Goal: Information Seeking & Learning: Check status

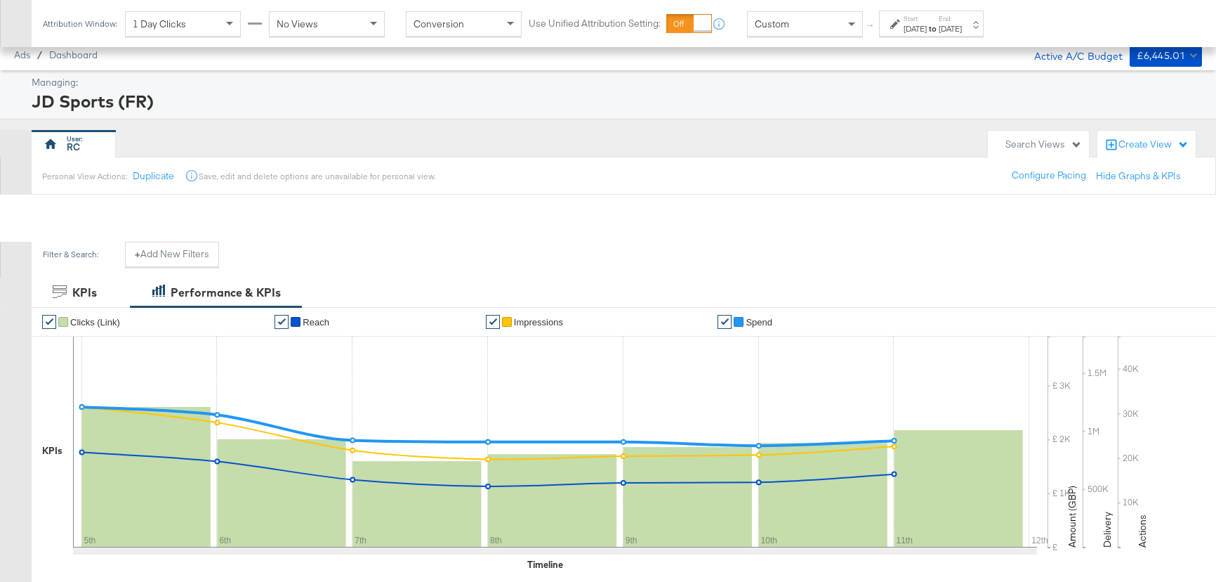
scroll to position [567, 0]
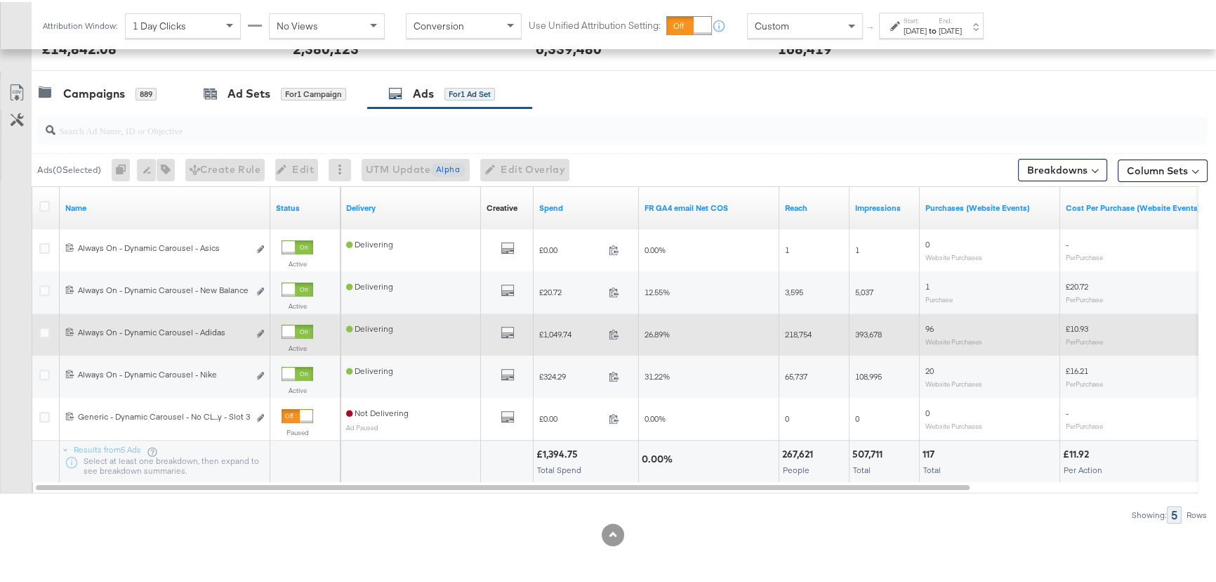
click at [770, 339] on div "26.89%" at bounding box center [709, 332] width 140 height 22
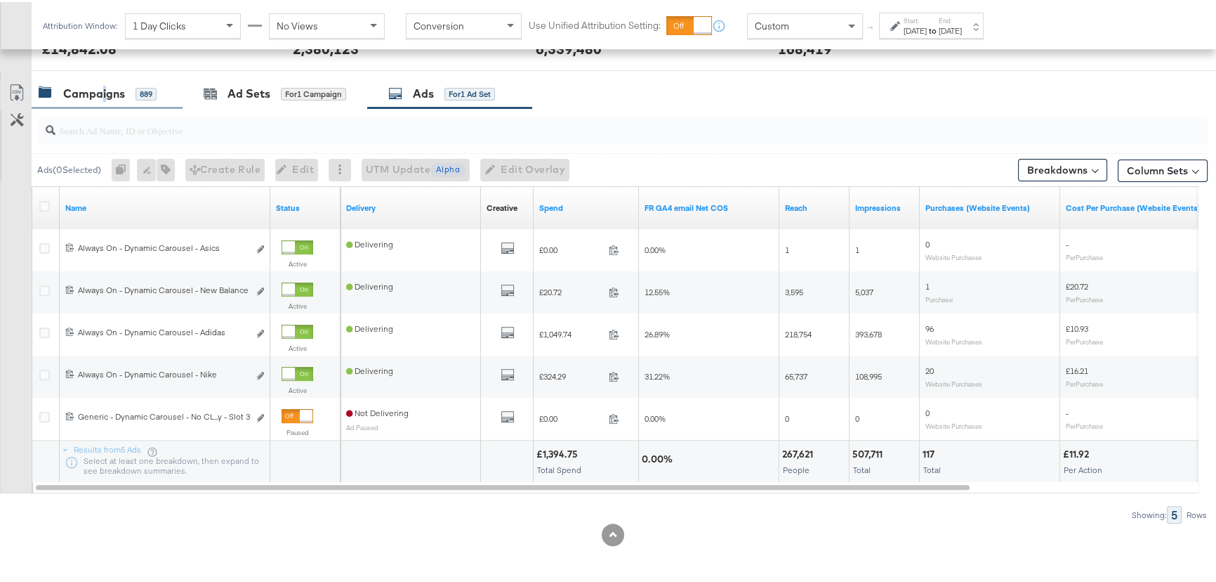
click at [103, 96] on div "Campaigns" at bounding box center [94, 92] width 62 height 16
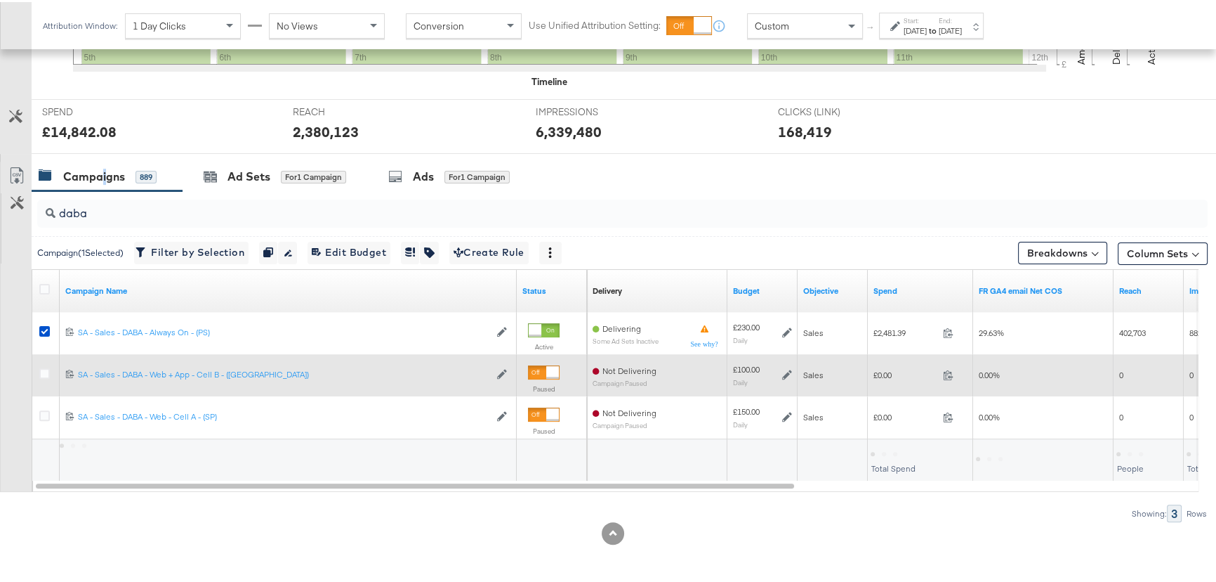
scroll to position [483, 0]
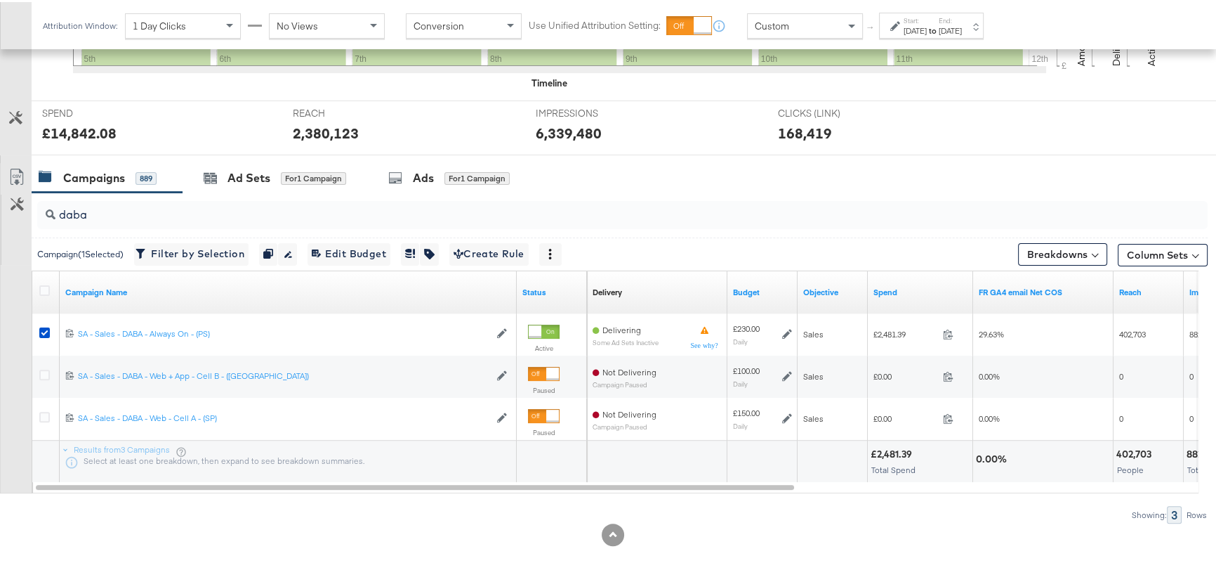
click at [939, 29] on strong "to" at bounding box center [933, 28] width 12 height 11
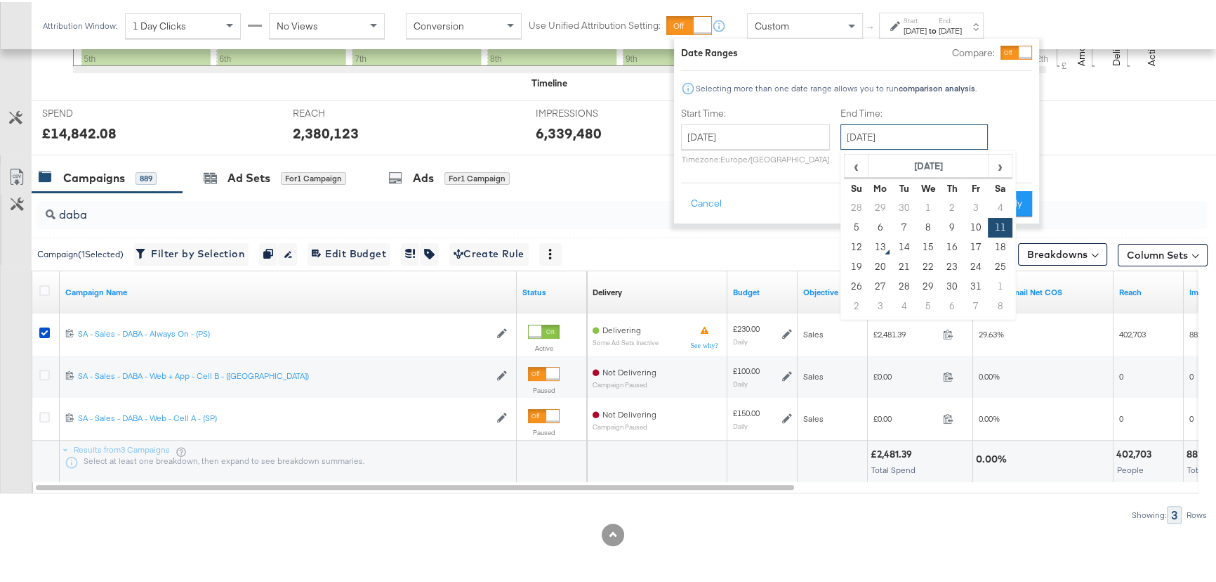
click at [877, 134] on input "[DATE]" at bounding box center [914, 134] width 147 height 25
click at [1120, 135] on div "SPEND SPEND £14,842.08 REACH REACH 2,380,123 IMPRESSIONS IMPRESSIONS 6,339,480 …" at bounding box center [629, 125] width 1194 height 55
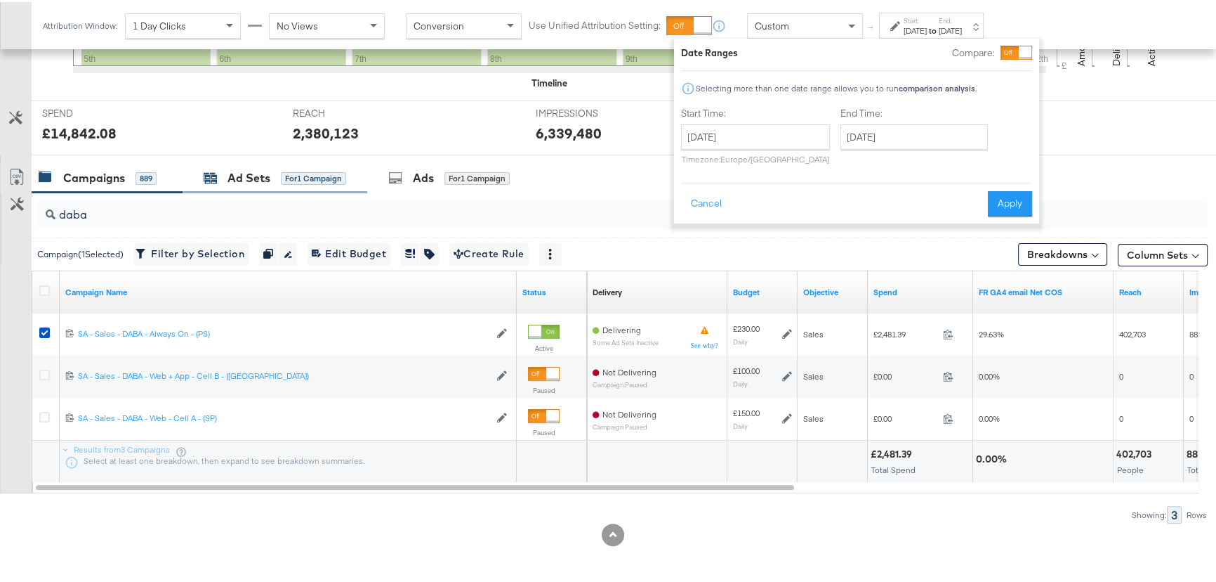
click at [260, 175] on div "Ad Sets" at bounding box center [249, 176] width 43 height 16
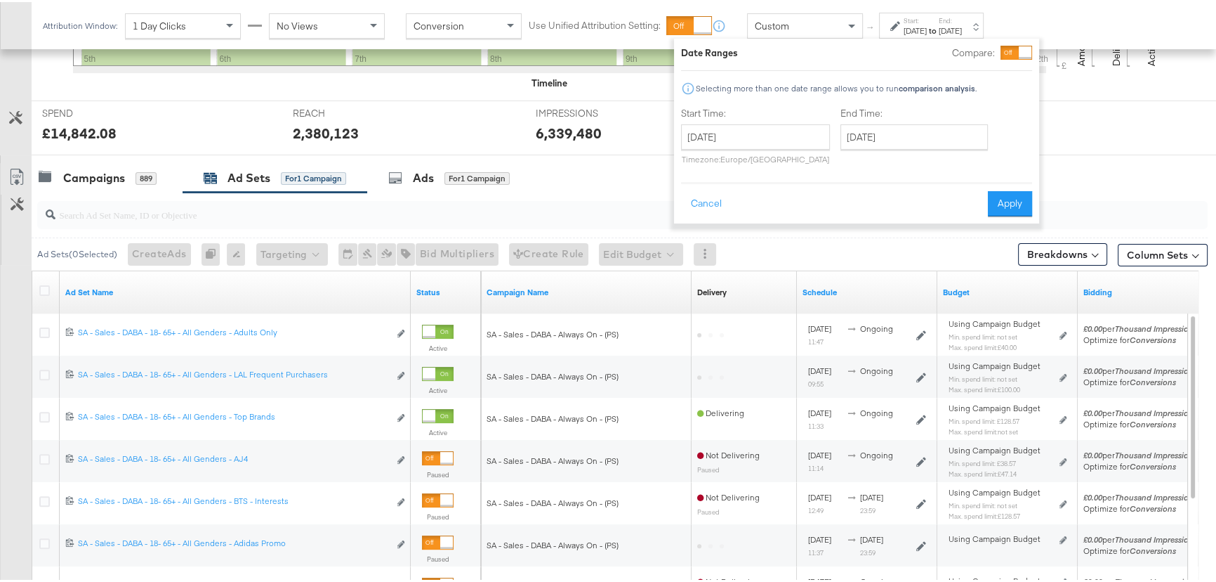
click at [1134, 117] on div "SPEND SPEND £14,842.08 REACH REACH 2,380,123 IMPRESSIONS IMPRESSIONS 6,339,480 …" at bounding box center [629, 125] width 1194 height 55
click at [927, 21] on label "Start:" at bounding box center [915, 18] width 23 height 9
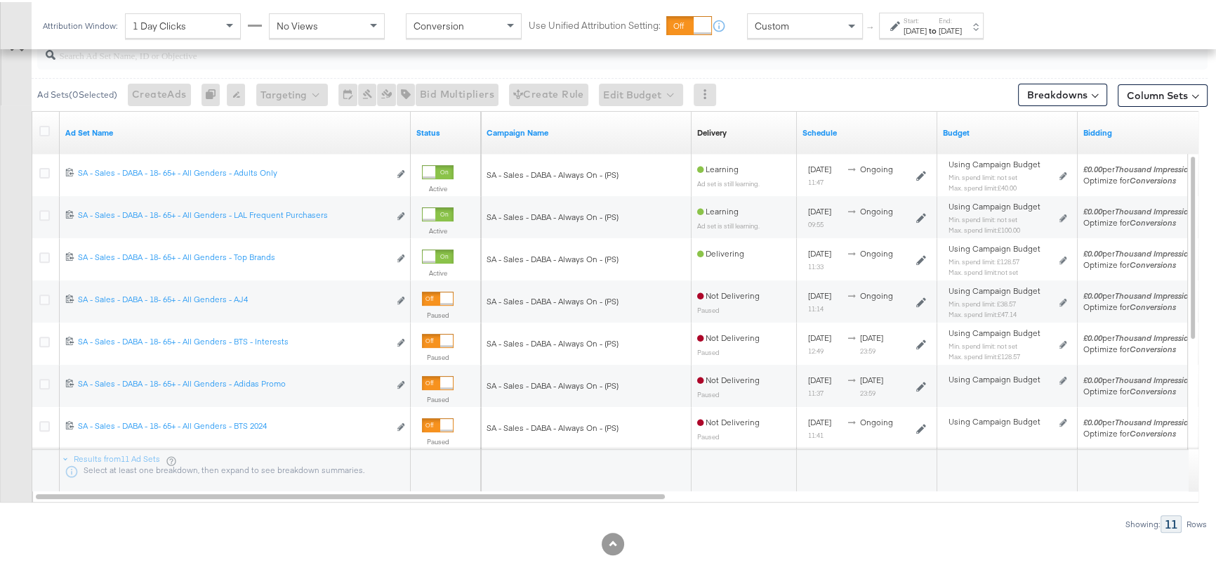
scroll to position [652, 0]
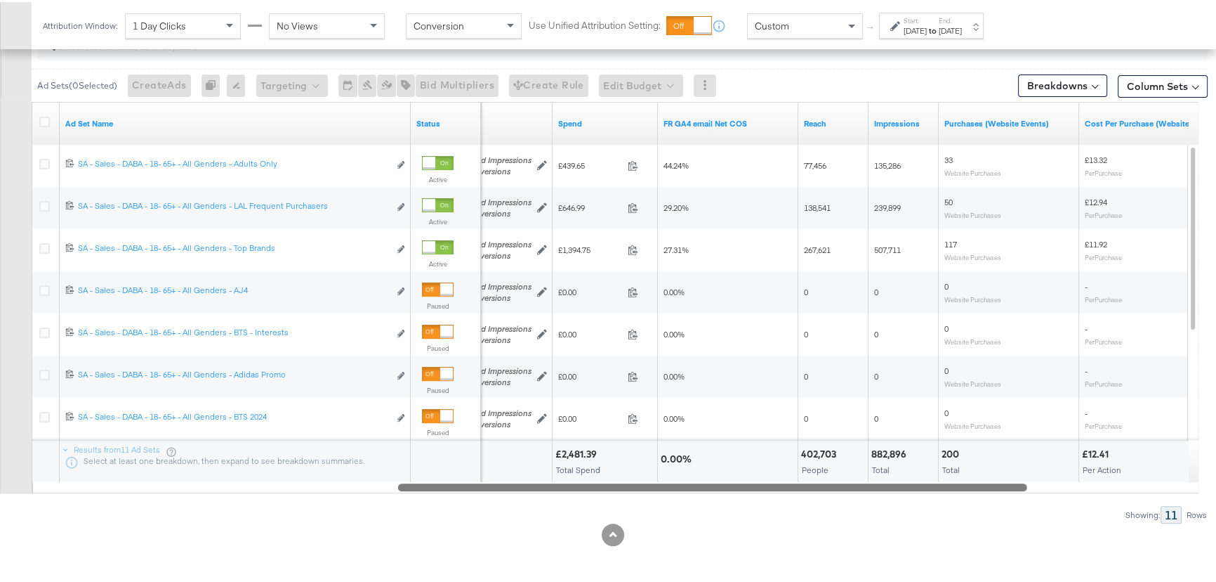
drag, startPoint x: 656, startPoint y: 484, endPoint x: 1018, endPoint y: 487, distance: 361.7
click at [1018, 487] on div at bounding box center [712, 484] width 629 height 12
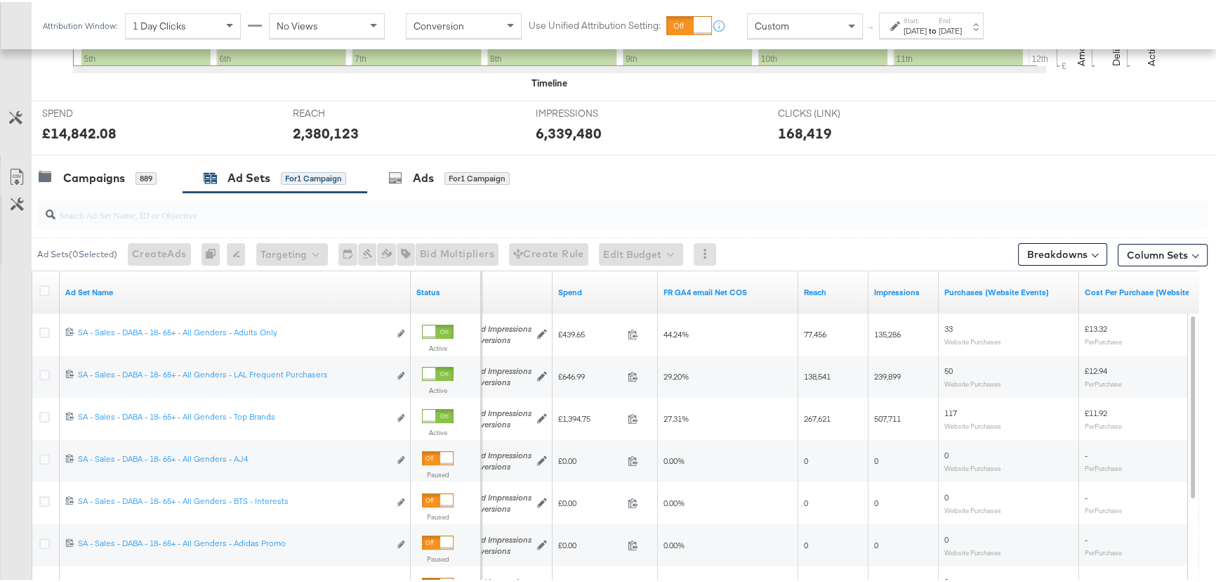
scroll to position [460, 0]
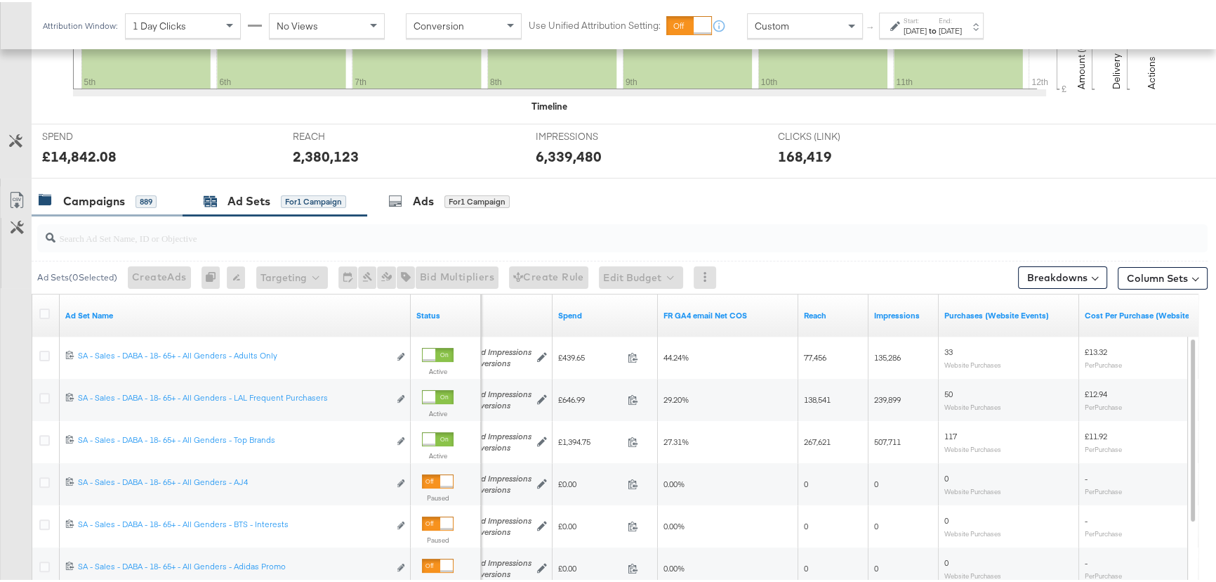
click at [110, 196] on div "Campaigns" at bounding box center [94, 199] width 62 height 16
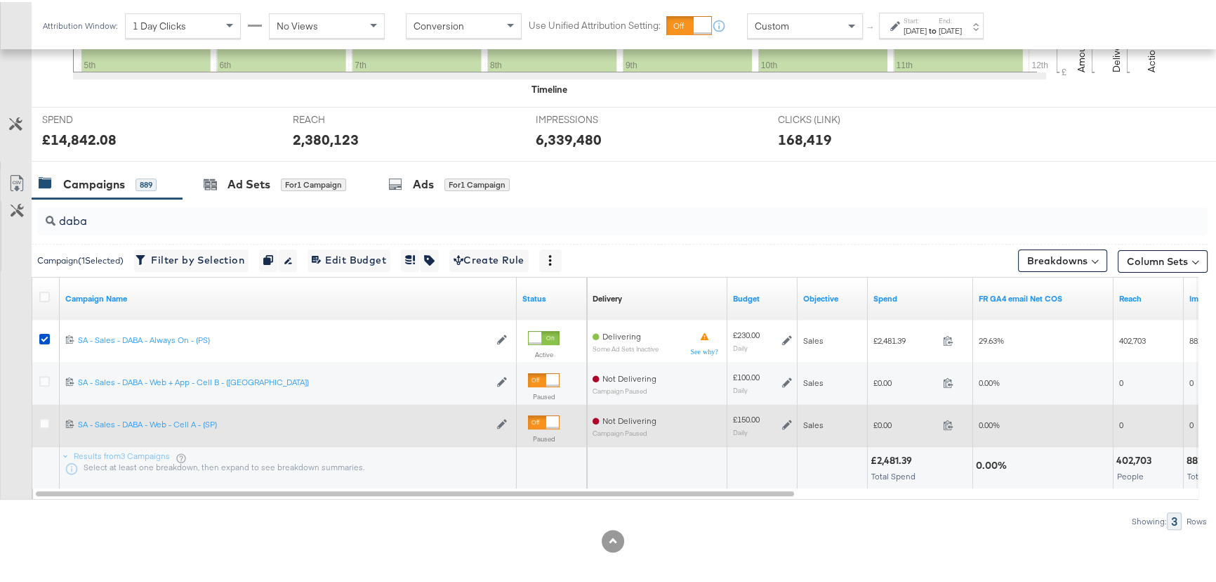
scroll to position [483, 0]
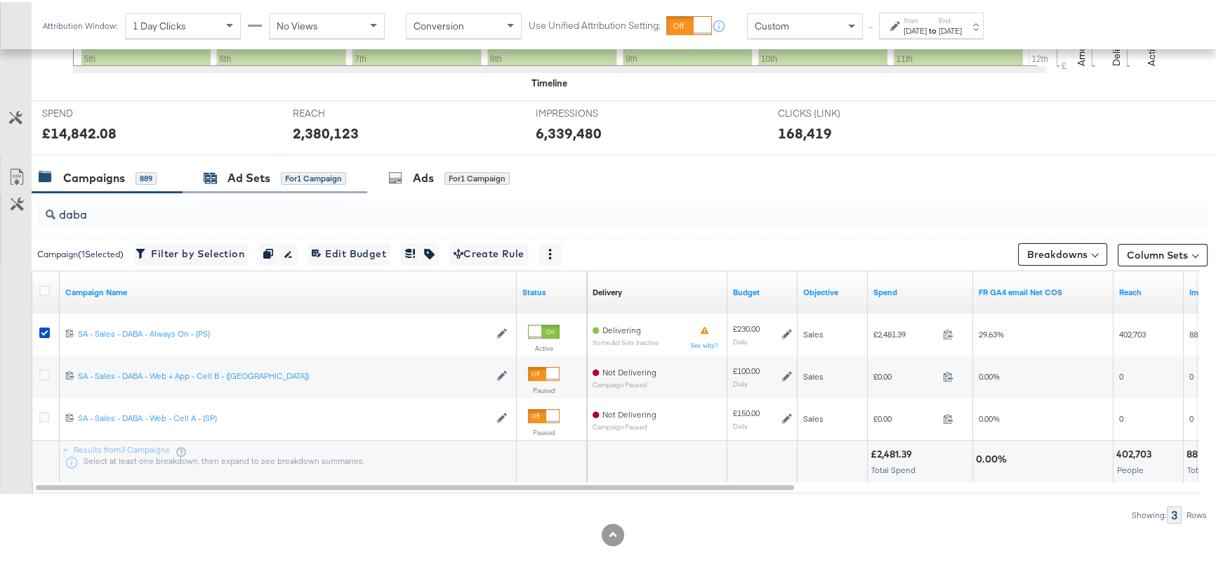
click at [272, 180] on div "Ad Sets for 1 Campaign" at bounding box center [275, 176] width 143 height 16
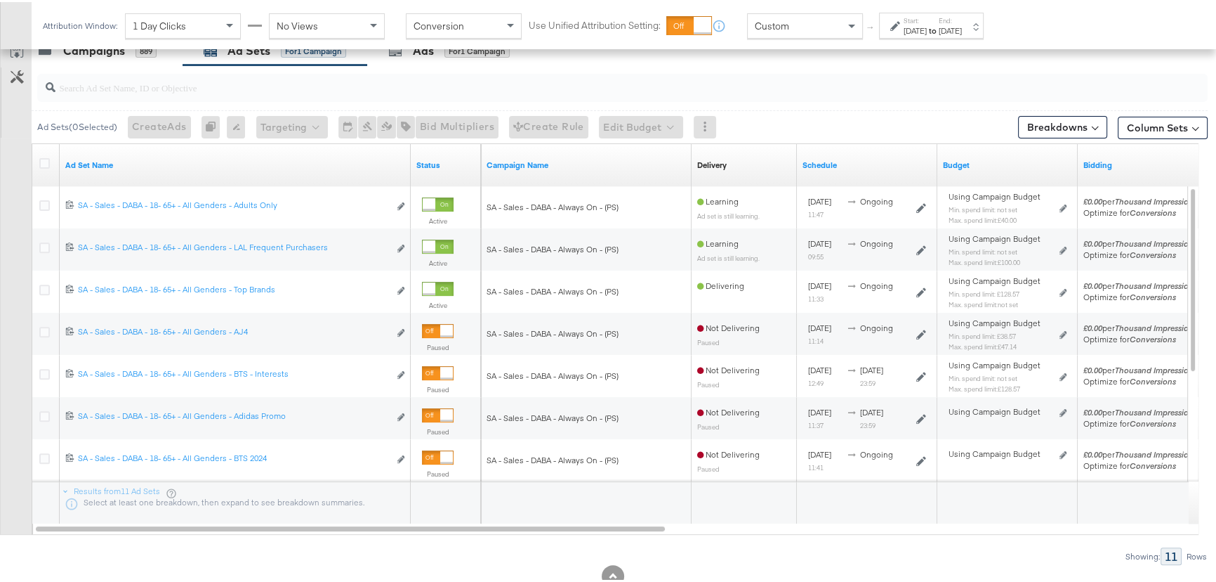
scroll to position [611, 0]
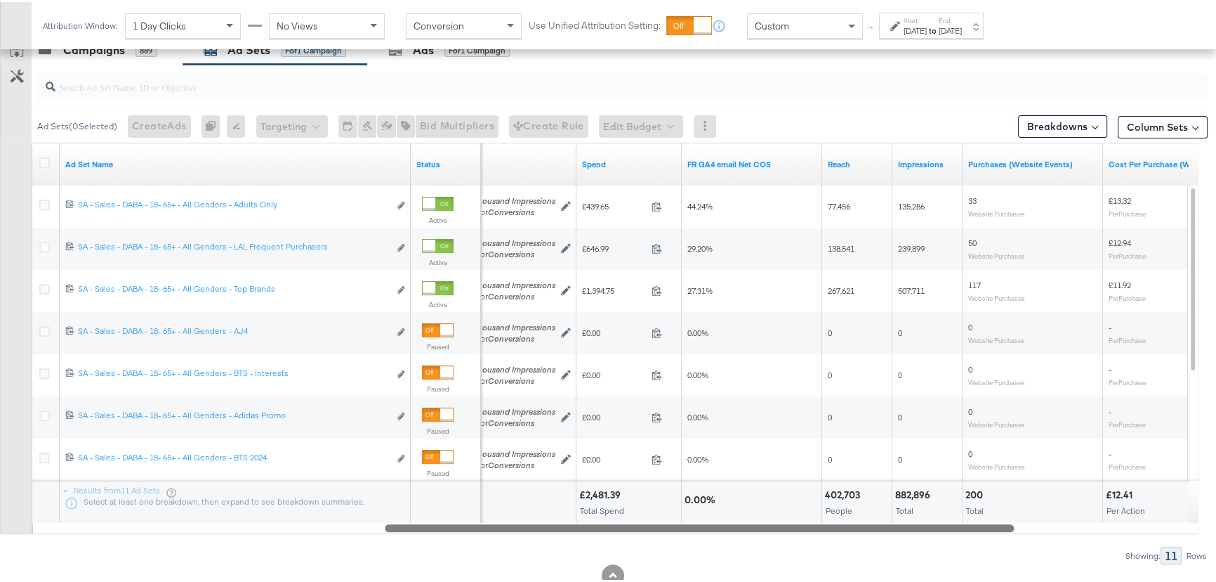
drag, startPoint x: 595, startPoint y: 520, endPoint x: 943, endPoint y: 532, distance: 348.6
click at [943, 532] on div "Ad Sets ( 0 Selected) Create Ads At least one ad set must be selected 0 Rename …" at bounding box center [604, 312] width 1208 height 499
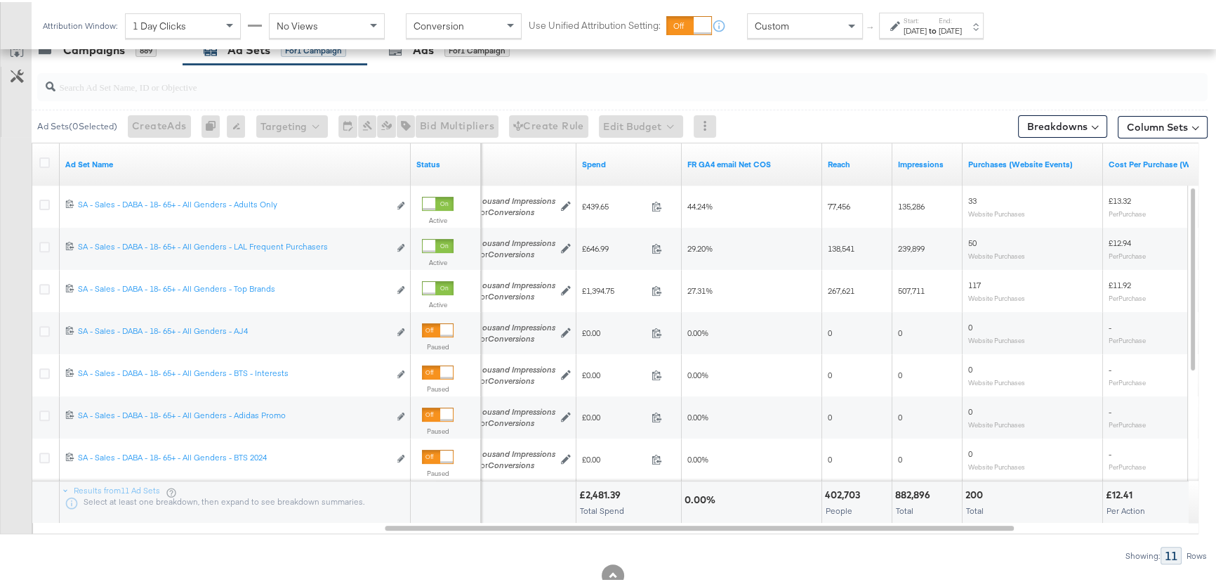
click at [927, 25] on div "[DATE]" at bounding box center [915, 28] width 23 height 11
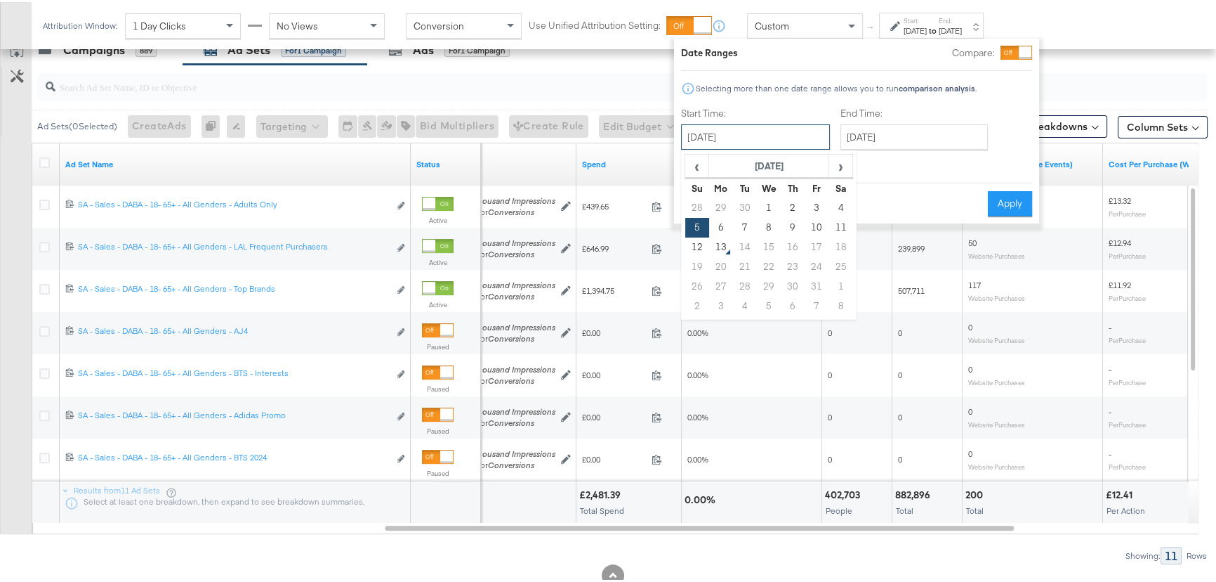
click at [766, 138] on input "[DATE]" at bounding box center [755, 134] width 149 height 25
click at [698, 204] on td "28" at bounding box center [697, 206] width 24 height 20
type input "[DATE]"
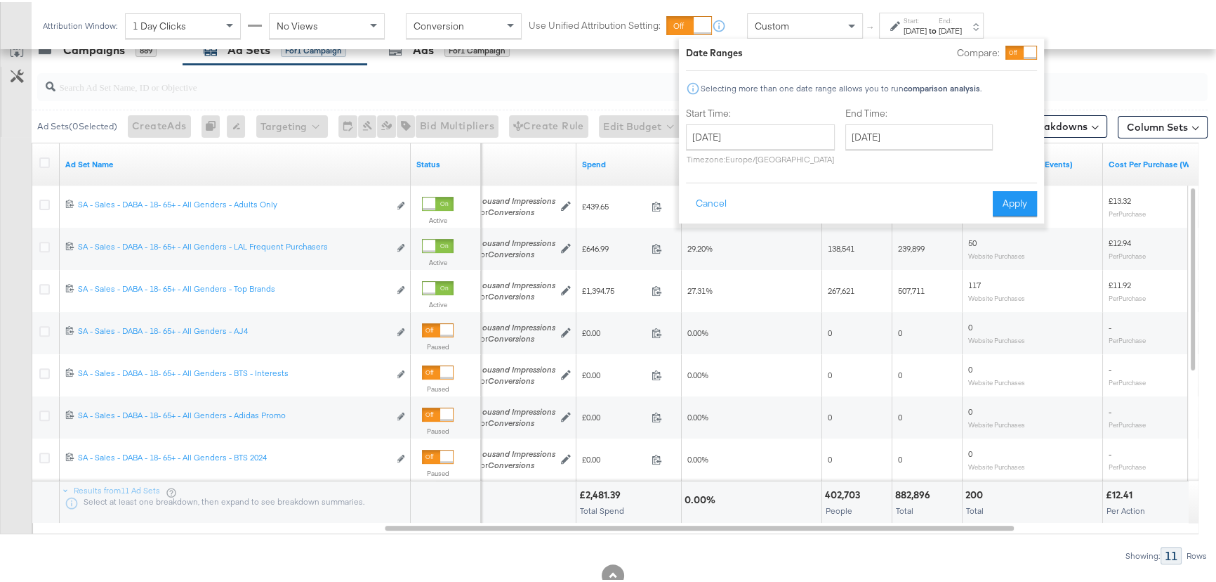
drag, startPoint x: 996, startPoint y: 199, endPoint x: 1212, endPoint y: 291, distance: 234.4
click at [997, 199] on button "Apply" at bounding box center [1015, 201] width 44 height 25
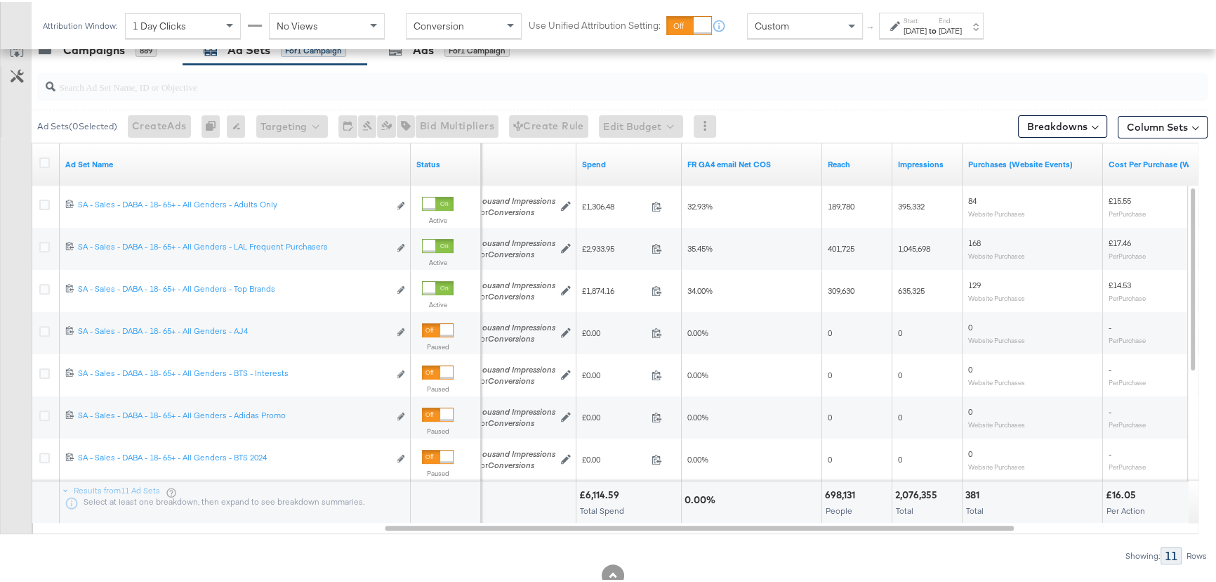
click at [914, 38] on div "Attribution Window: 1 Day Clicks No Views Conversion Use Unified Attribution Se…" at bounding box center [517, 23] width 970 height 47
click at [917, 34] on div "Start: [DATE] to End: [DATE]" at bounding box center [931, 24] width 105 height 26
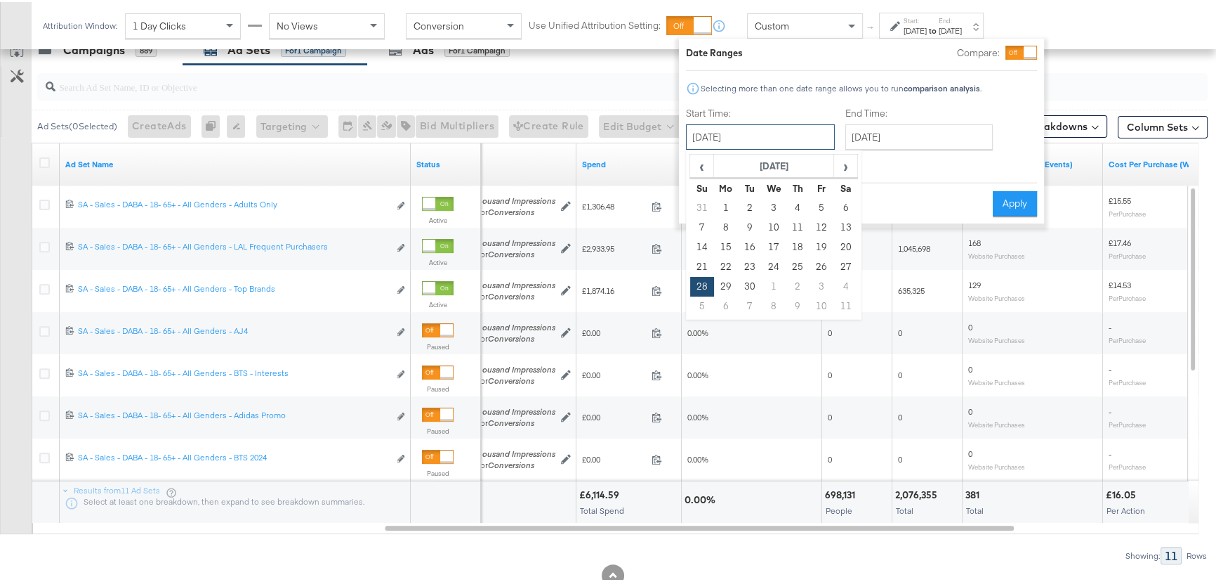
click at [781, 134] on input "[DATE]" at bounding box center [760, 134] width 149 height 25
click at [703, 304] on td "5" at bounding box center [702, 304] width 24 height 20
type input "[DATE]"
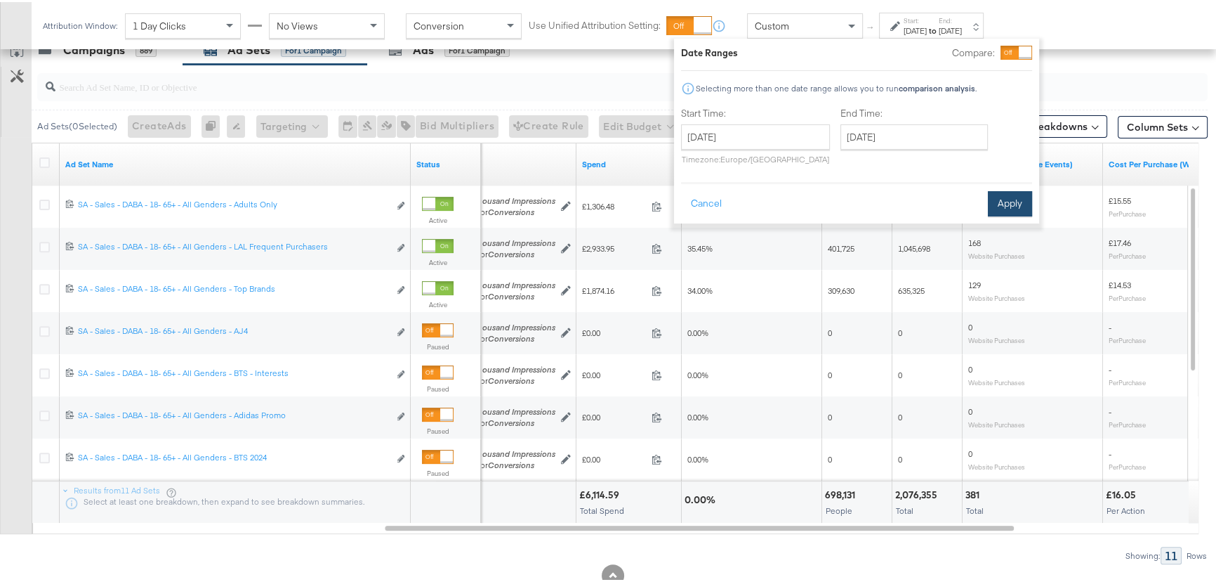
click at [1011, 193] on button "Apply" at bounding box center [1010, 201] width 44 height 25
click at [1068, 22] on div "Attribution Window: 1 Day Clicks No Views Conversion Use Unified Attribution Se…" at bounding box center [608, 23] width 1216 height 47
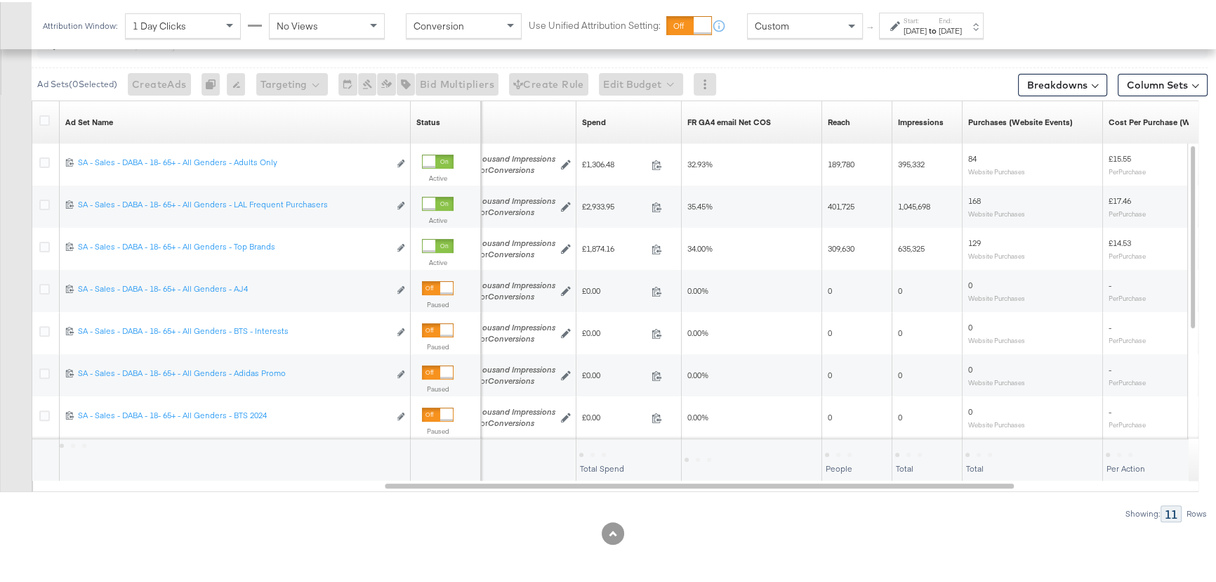
scroll to position [491, 0]
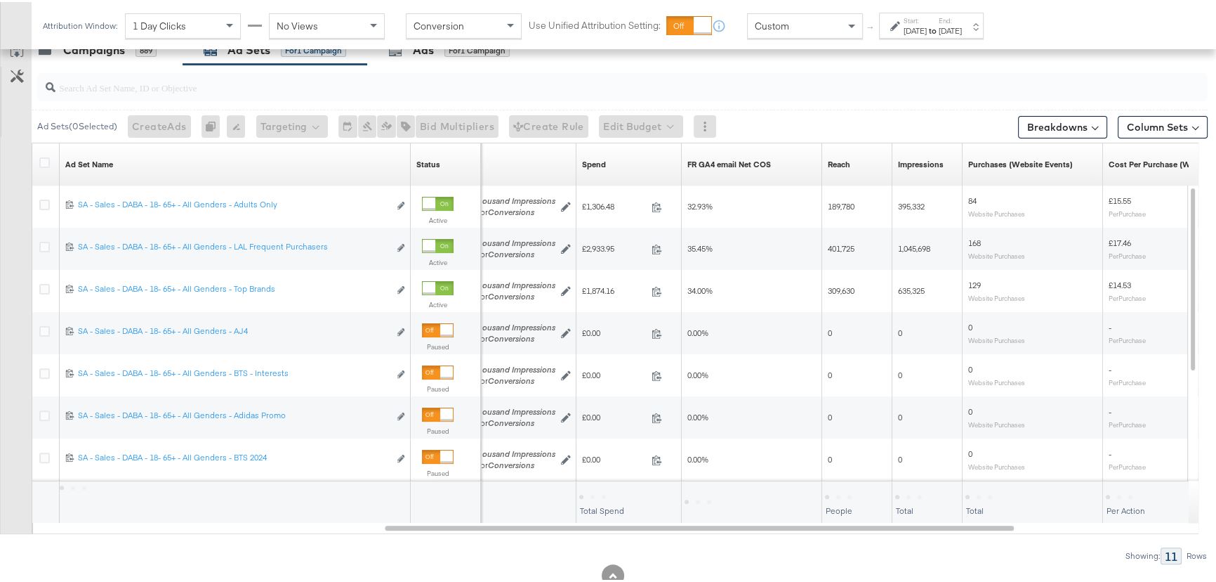
click at [962, 18] on label "End:" at bounding box center [950, 18] width 23 height 9
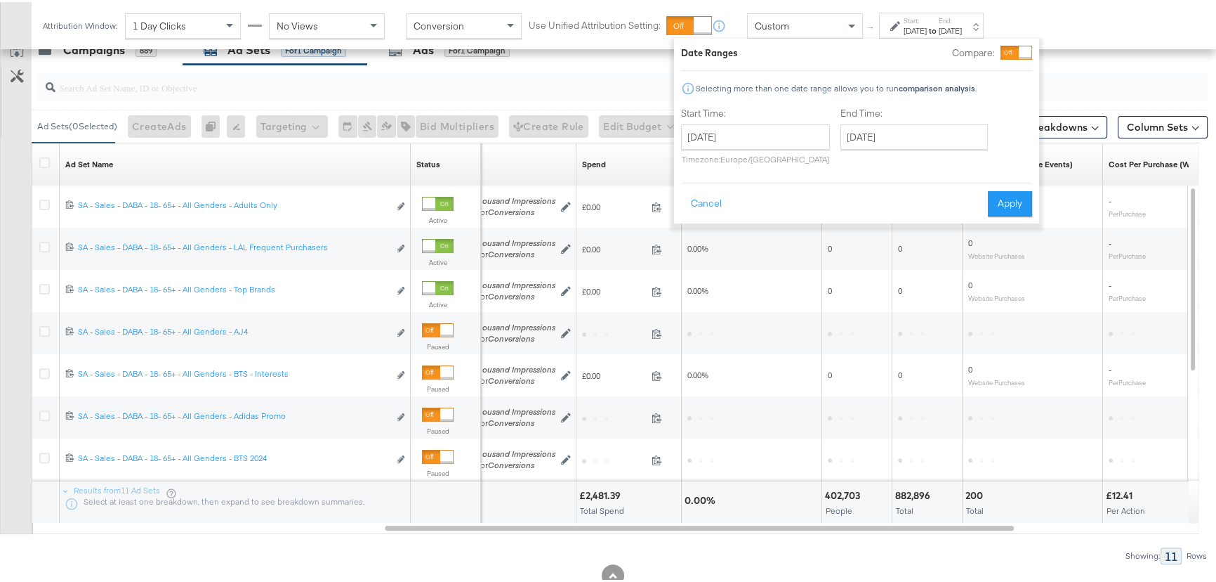
click at [951, 20] on div "Start: [DATE] to End: [DATE]" at bounding box center [933, 24] width 58 height 20
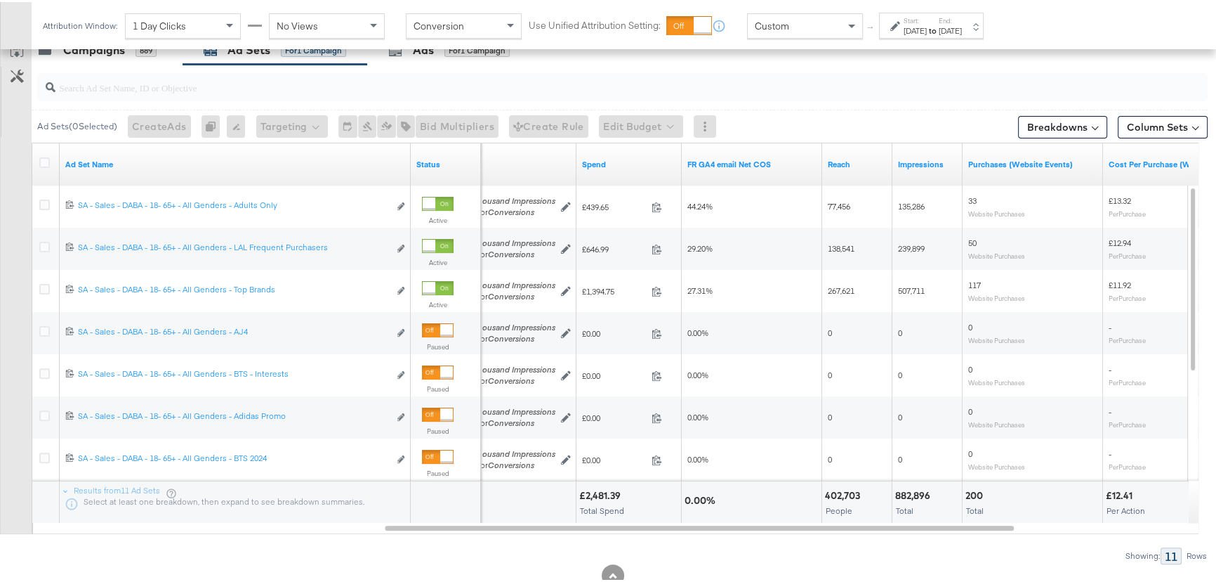
click at [951, 20] on div "Start: [DATE] to End: [DATE]" at bounding box center [933, 24] width 58 height 20
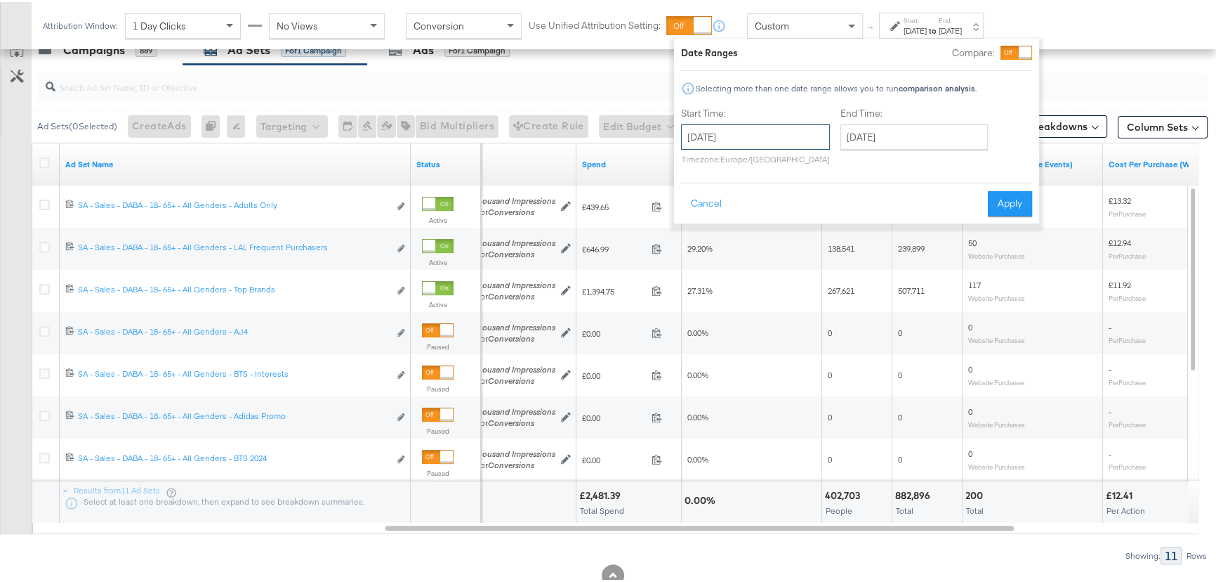
click at [751, 133] on input "[DATE]" at bounding box center [755, 134] width 149 height 25
click at [695, 244] on td "12" at bounding box center [697, 245] width 24 height 20
type input "[DATE]"
click at [1020, 204] on button "Apply" at bounding box center [1014, 201] width 44 height 25
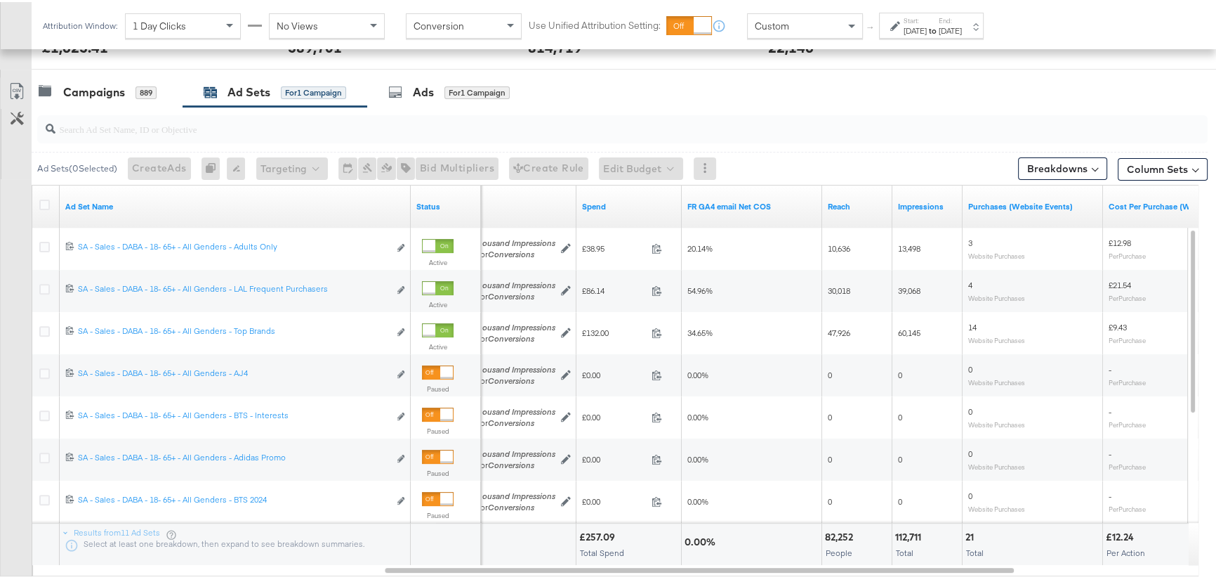
scroll to position [547, 0]
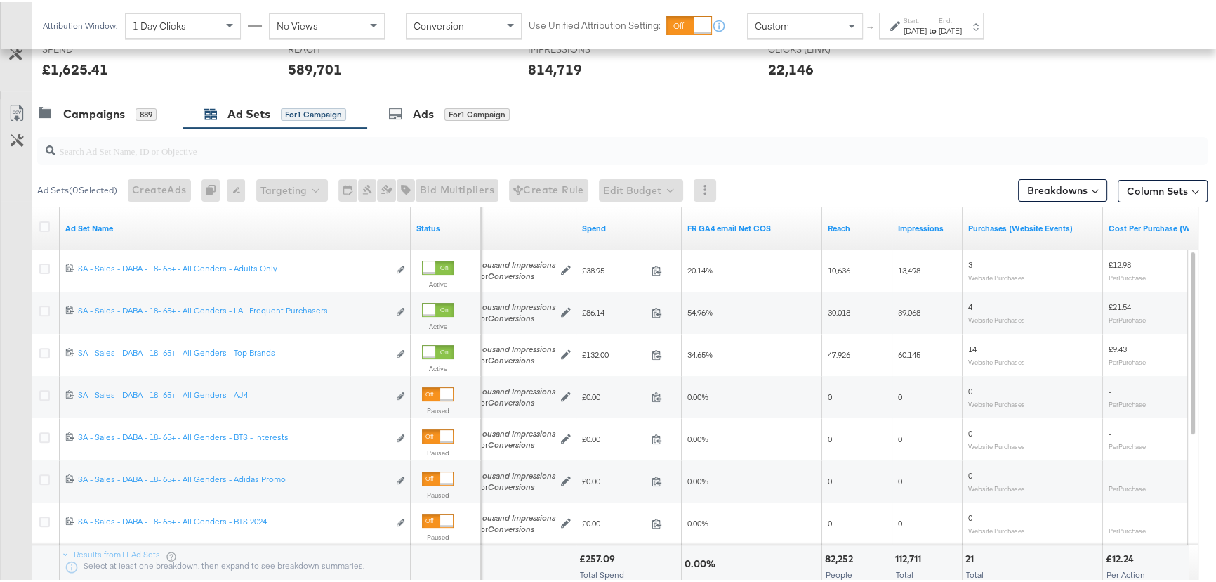
click at [107, 140] on input "search" at bounding box center [578, 142] width 1046 height 27
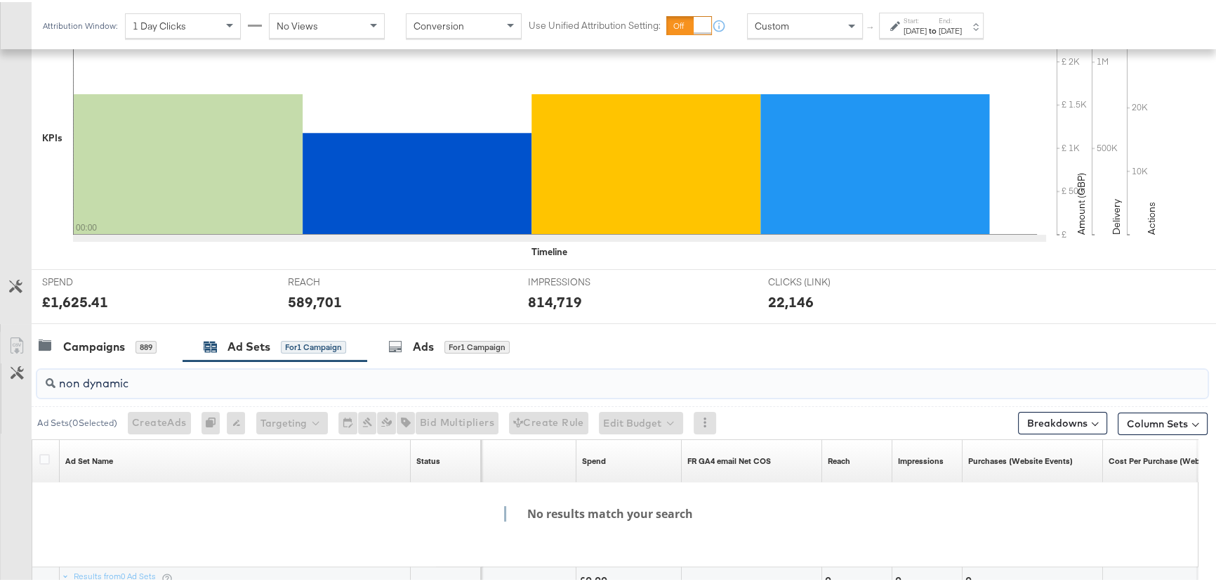
scroll to position [313, 0]
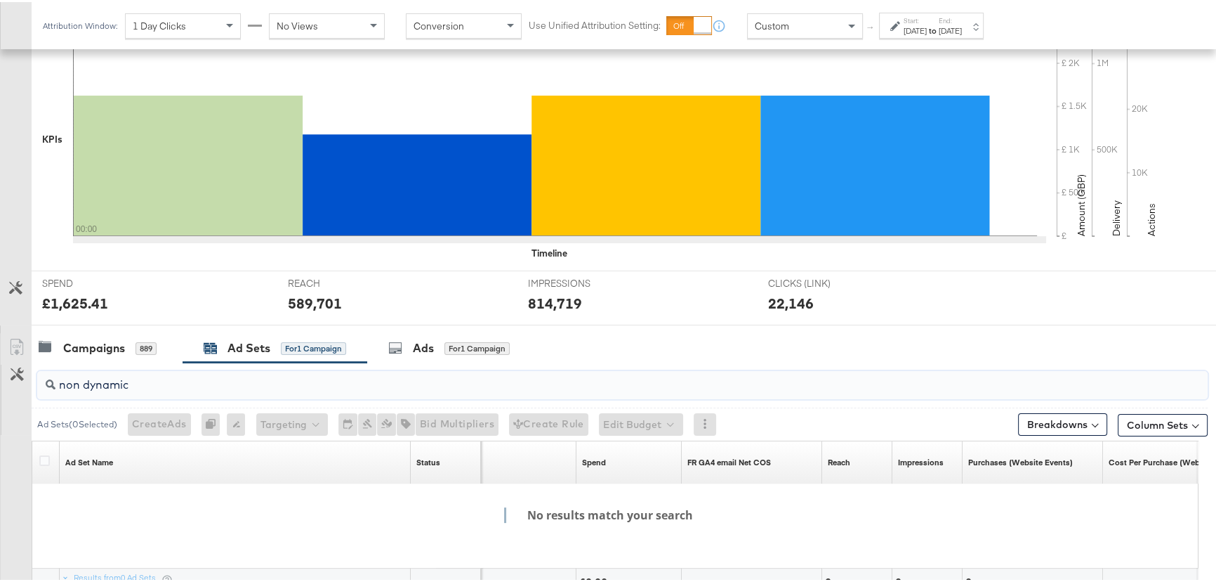
type input "non dynamic"
click at [927, 28] on div "[DATE]" at bounding box center [915, 28] width 23 height 11
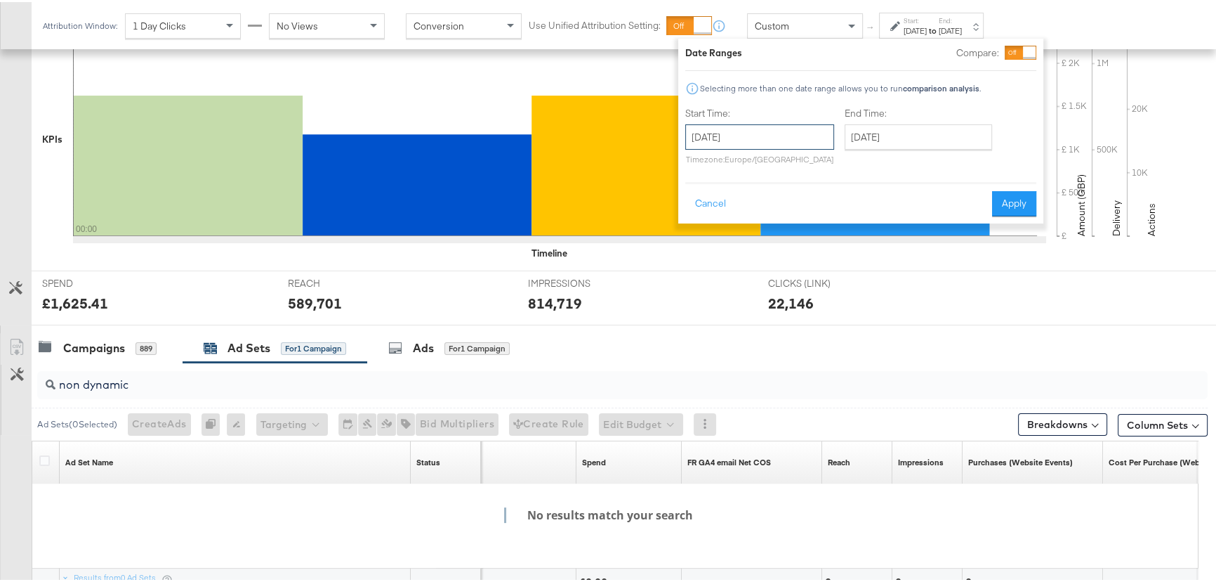
click at [766, 129] on input "[DATE]" at bounding box center [759, 134] width 149 height 25
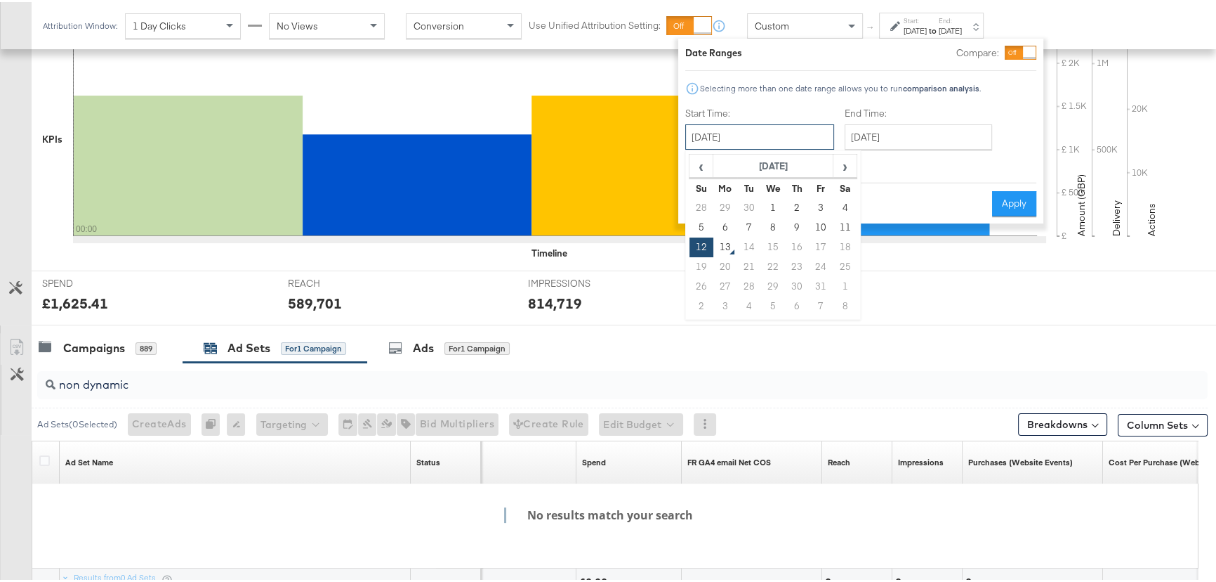
click at [782, 133] on input "[DATE]" at bounding box center [759, 134] width 149 height 25
click at [707, 204] on td "28" at bounding box center [702, 206] width 24 height 20
type input "[DATE]"
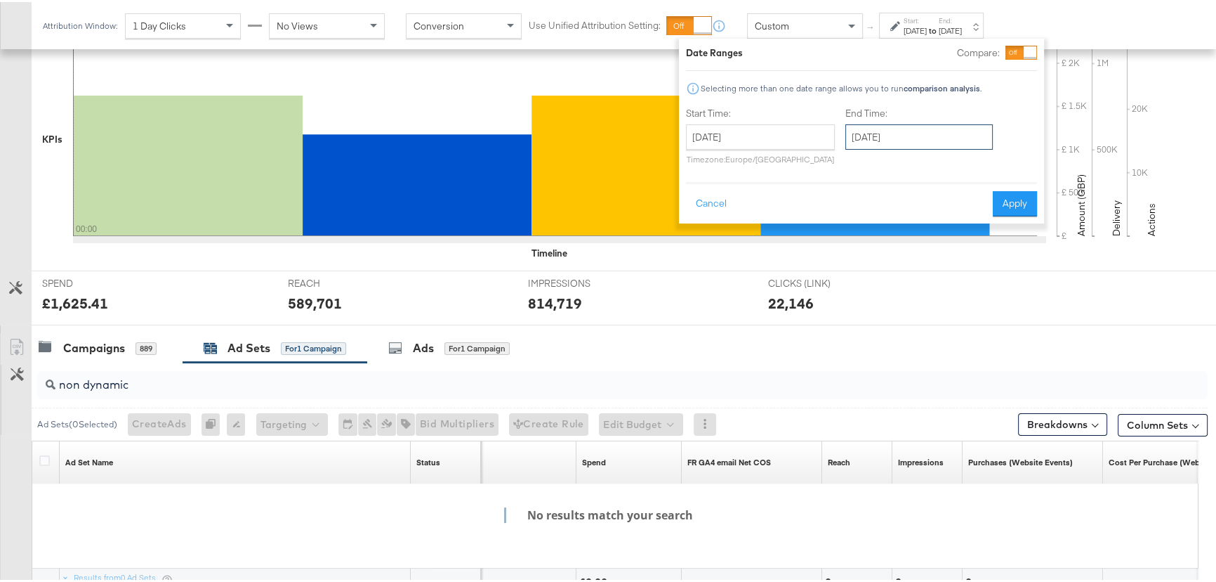
click at [938, 136] on input "[DATE]" at bounding box center [919, 134] width 147 height 25
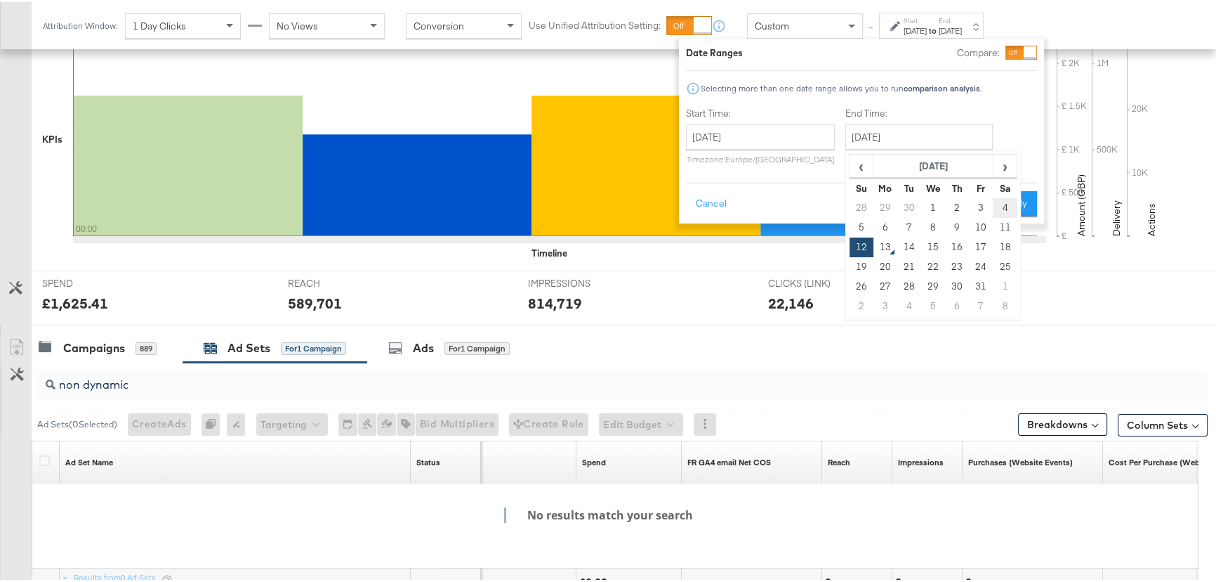
click at [997, 202] on td "4" at bounding box center [1005, 206] width 24 height 20
type input "[DATE]"
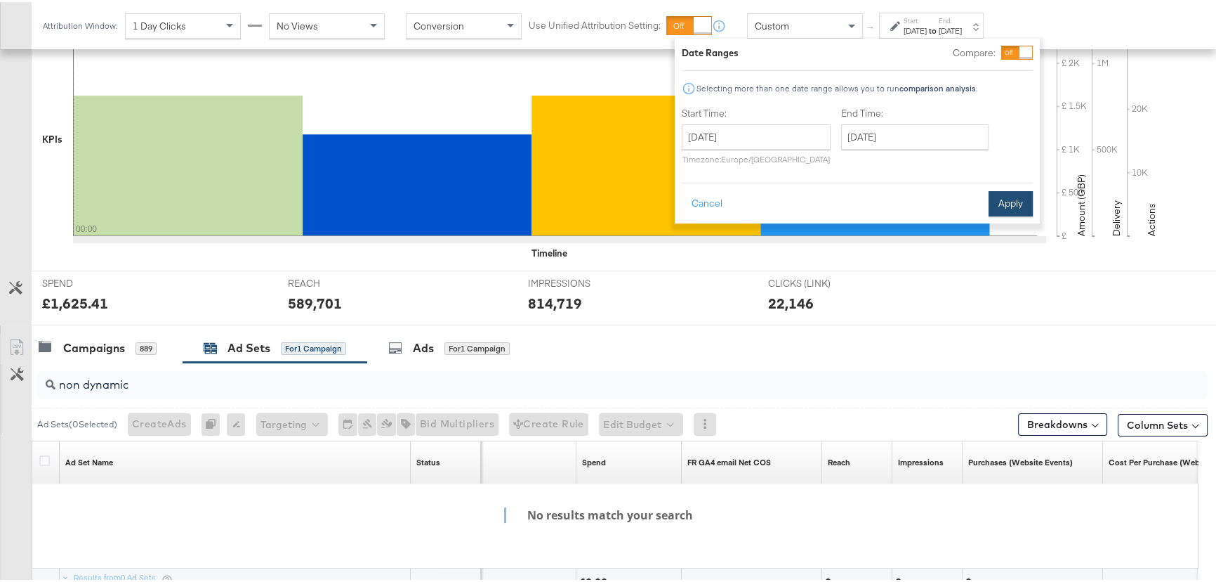
click at [1004, 204] on button "Apply" at bounding box center [1011, 201] width 44 height 25
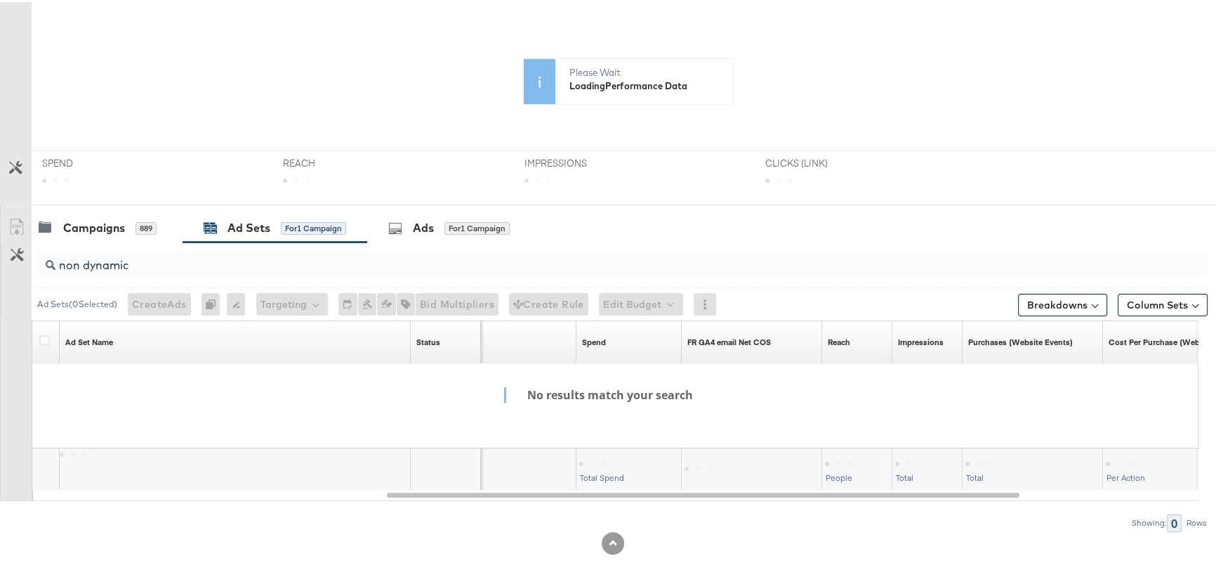
scroll to position [194, 0]
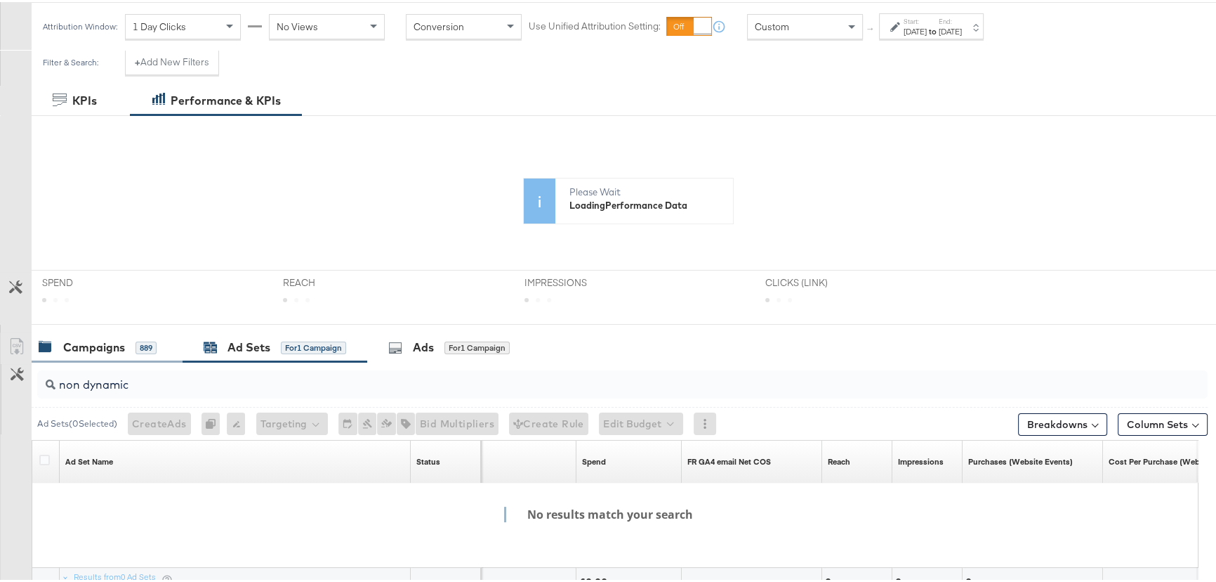
click at [103, 340] on div "Campaigns" at bounding box center [94, 345] width 62 height 16
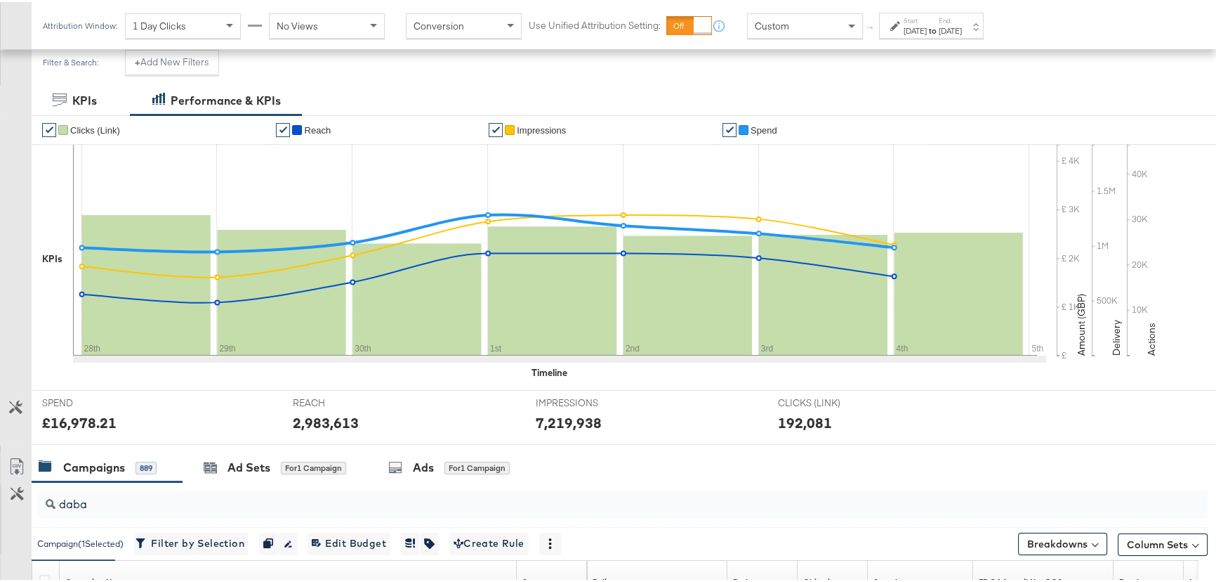
scroll to position [313, 0]
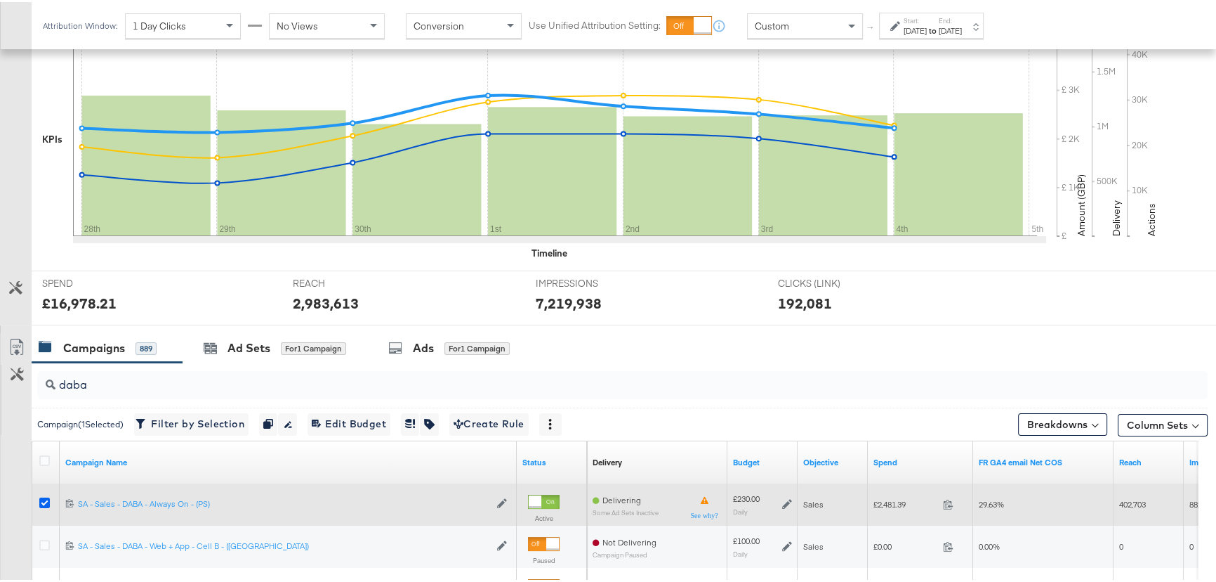
click at [45, 497] on icon at bounding box center [44, 500] width 11 height 11
click at [0, 0] on input "checkbox" at bounding box center [0, 0] width 0 height 0
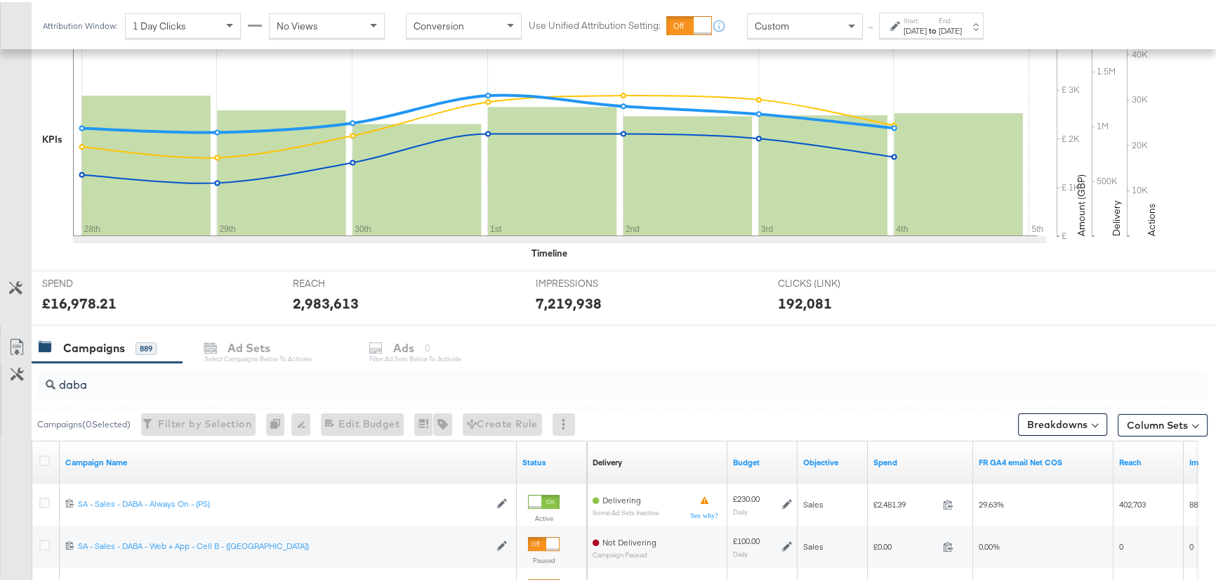
click at [238, 339] on div "Campaigns 889 Ad Sets Select Campaigns below to activate Ads 0 Filter Ad Sets b…" at bounding box center [629, 346] width 1194 height 30
click at [232, 351] on div "Campaigns 889 Ad Sets Select Campaigns below to activate Ads 0 Filter Ad Sets b…" at bounding box center [629, 346] width 1194 height 30
click at [97, 351] on div "Campaigns" at bounding box center [94, 346] width 62 height 16
drag, startPoint x: 104, startPoint y: 379, endPoint x: 1, endPoint y: 375, distance: 103.3
click at [1, 375] on div "daba Campaigns ( 0 Selected) Filter by Selection Filter 0 campaigns 0 Rename 0 …" at bounding box center [604, 525] width 1208 height 331
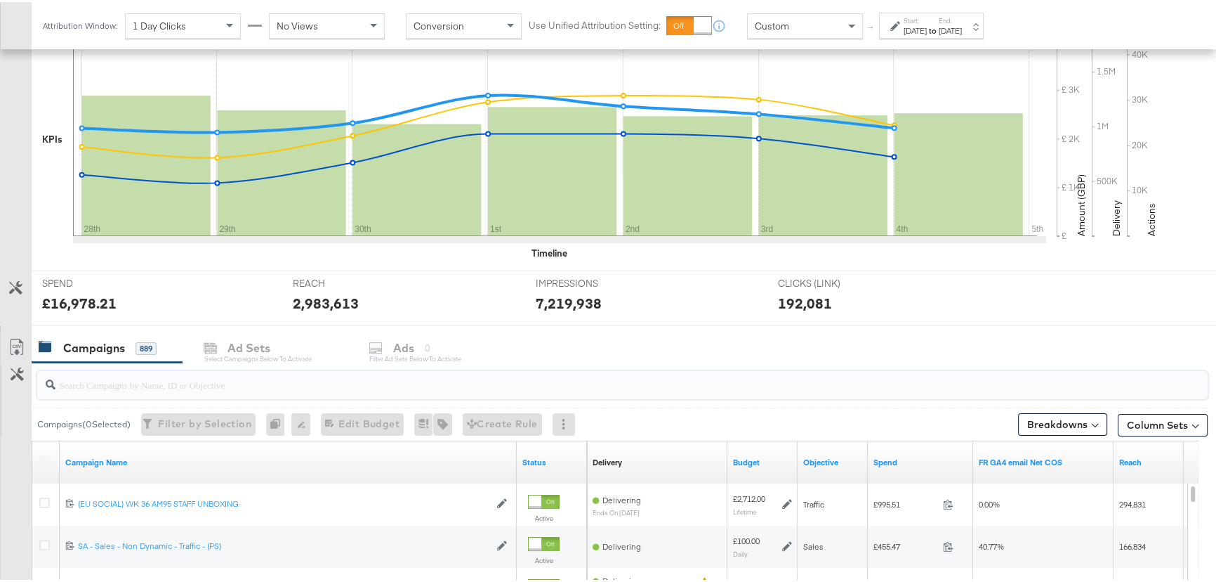
click at [120, 385] on input "search" at bounding box center [578, 376] width 1046 height 27
